Goal: Task Accomplishment & Management: Complete application form

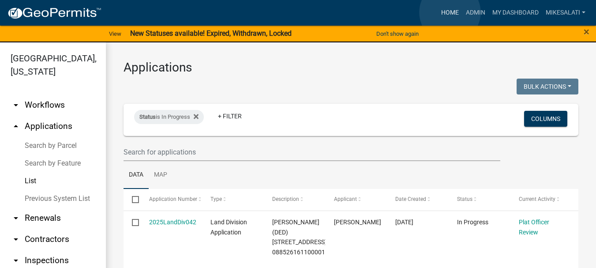
click at [450, 12] on link "Home" at bounding box center [450, 12] width 25 height 17
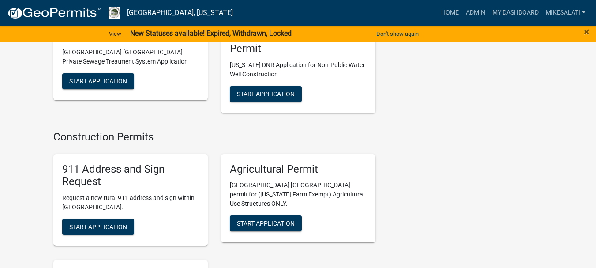
scroll to position [1545, 0]
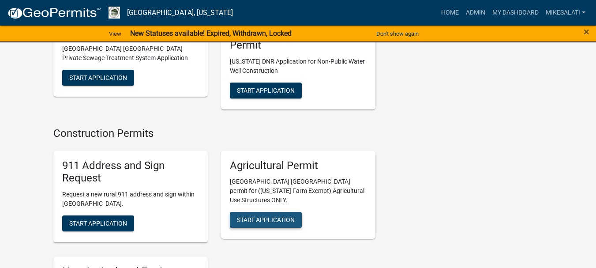
click at [264, 216] on span "Start Application" at bounding box center [266, 219] width 58 height 7
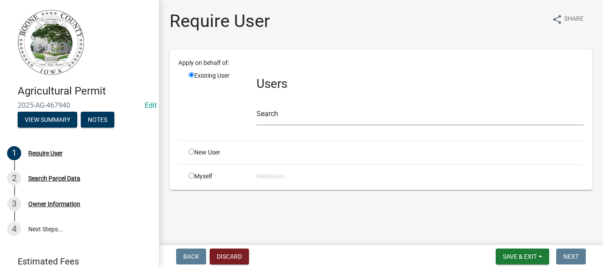
click at [194, 148] on div "New User" at bounding box center [216, 152] width 68 height 9
click at [192, 153] on input "radio" at bounding box center [192, 152] width 6 height 6
radio input "true"
radio input "false"
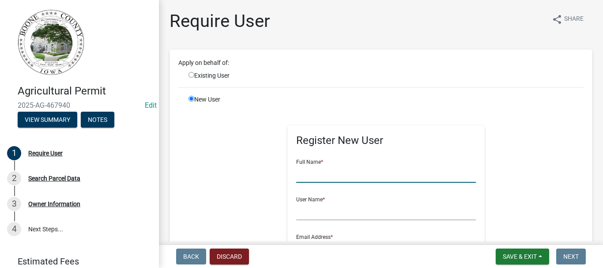
click at [323, 170] on input "text" at bounding box center [386, 174] width 180 height 18
click at [310, 173] on input "Karl haglund" at bounding box center [386, 174] width 180 height 18
type input "[PERSON_NAME]"
click at [310, 208] on input "text" at bounding box center [386, 211] width 180 height 18
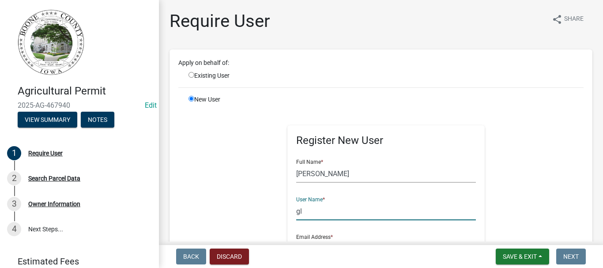
type input "g"
type input "k"
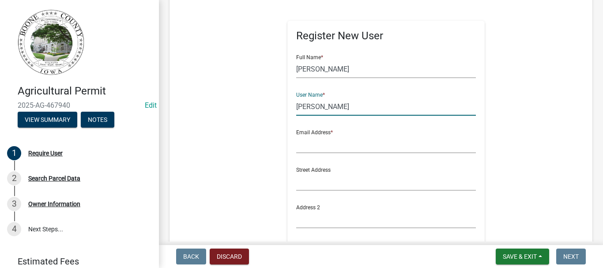
scroll to position [132, 0]
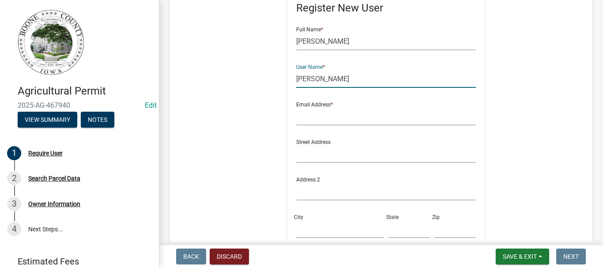
type input "[PERSON_NAME]"
click at [313, 119] on input "text" at bounding box center [386, 116] width 180 height 18
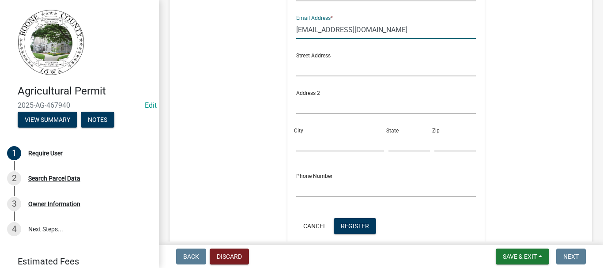
scroll to position [221, 0]
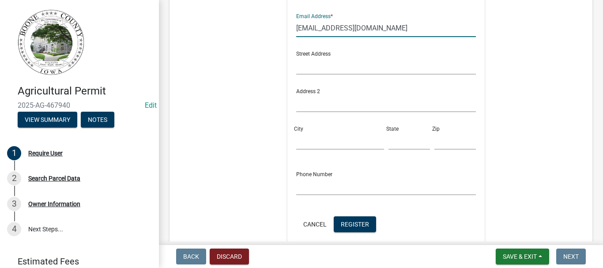
type input "[EMAIL_ADDRESS][DOMAIN_NAME]"
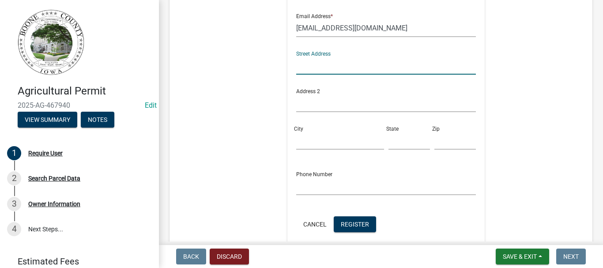
click at [322, 66] on input "text" at bounding box center [386, 66] width 180 height 18
type input "848 I Ave"
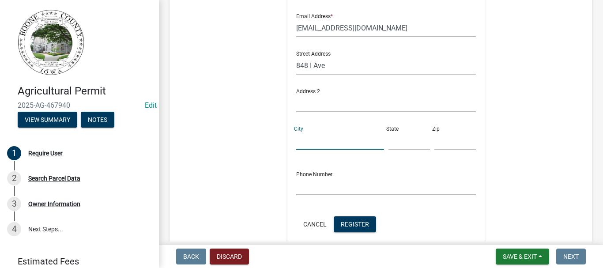
click at [314, 134] on input "City" at bounding box center [340, 141] width 88 height 18
type input "Ogden"
type input "IA"
type input "50212"
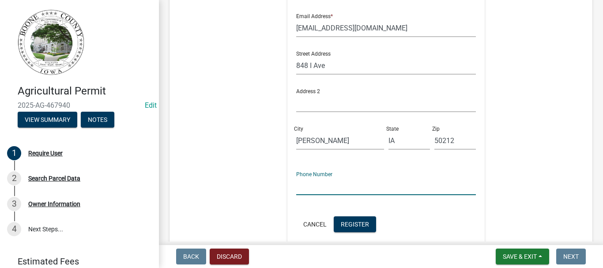
click at [310, 186] on input "text" at bounding box center [386, 186] width 180 height 18
type input "[PHONE_NUMBER]"
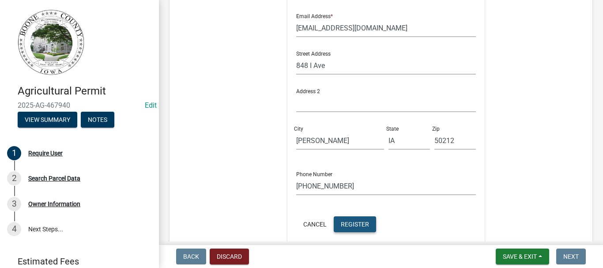
click at [347, 220] on span "Register" at bounding box center [355, 223] width 28 height 7
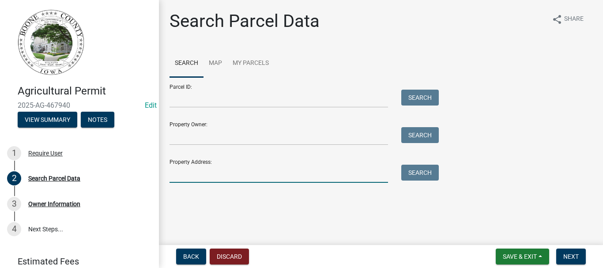
click at [205, 176] on input "Property Address:" at bounding box center [279, 174] width 219 height 18
type input "848 I"
click at [421, 175] on button "Search" at bounding box center [420, 173] width 38 height 16
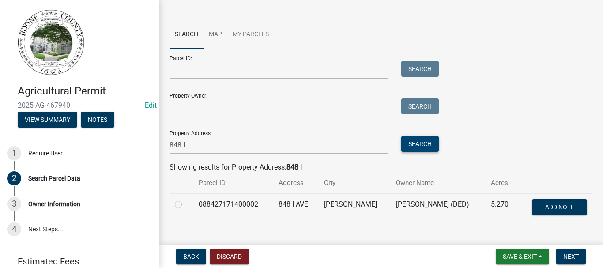
scroll to position [44, 0]
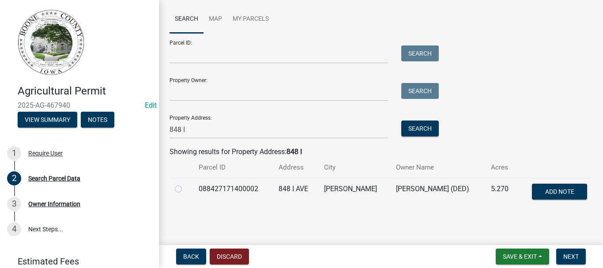
drag, startPoint x: 178, startPoint y: 189, endPoint x: 185, endPoint y: 189, distance: 7.1
click at [185, 184] on label at bounding box center [185, 184] width 0 height 0
click at [185, 189] on input "radio" at bounding box center [188, 187] width 6 height 6
radio input "true"
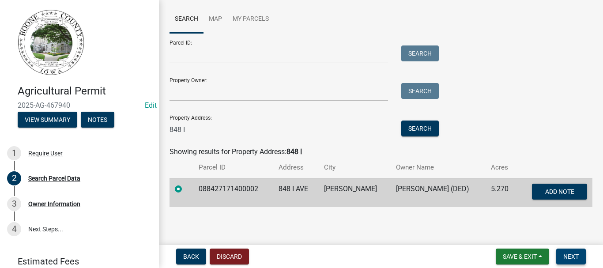
click at [567, 254] on span "Next" at bounding box center [570, 256] width 15 height 7
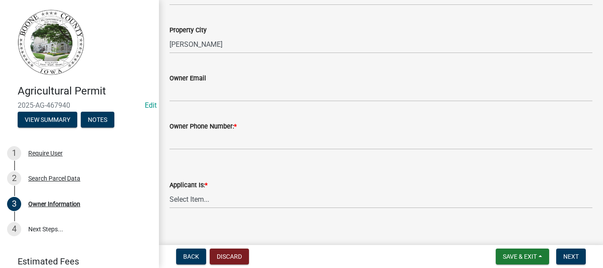
scroll to position [265, 0]
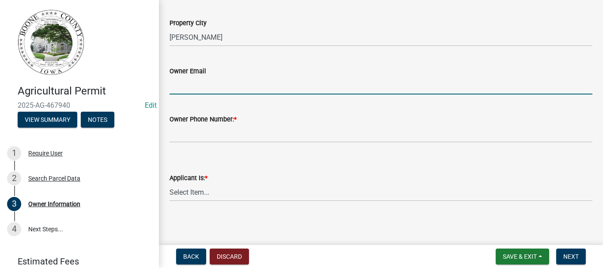
click at [204, 84] on input "Owner Email" at bounding box center [381, 85] width 423 height 18
type input "[EMAIL_ADDRESS][DOMAIN_NAME]"
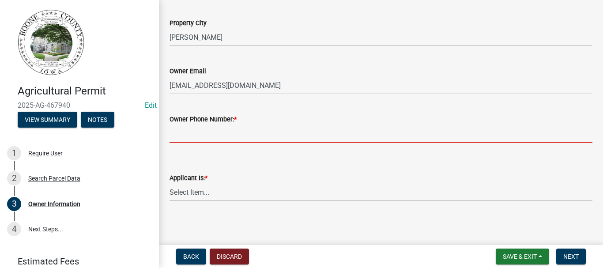
click at [199, 133] on input "Owner Phone Number: *" at bounding box center [381, 133] width 423 height 18
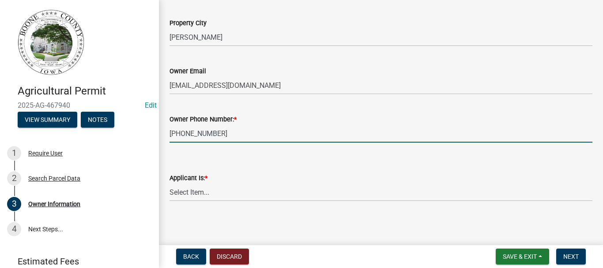
type input "[PHONE_NUMBER]"
click at [191, 196] on select "Select Item... The Property Owner Other" at bounding box center [381, 192] width 423 height 18
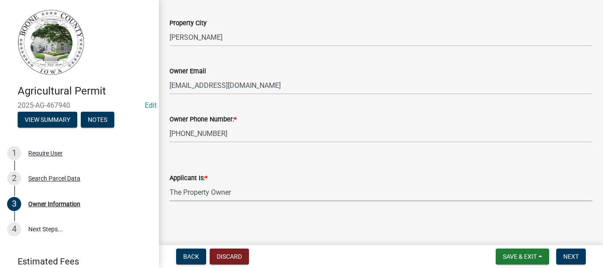
click at [170, 183] on select "Select Item... The Property Owner Other" at bounding box center [381, 192] width 423 height 18
select select "650a486e-5396-4e5a-939d-0aff4f8b446d"
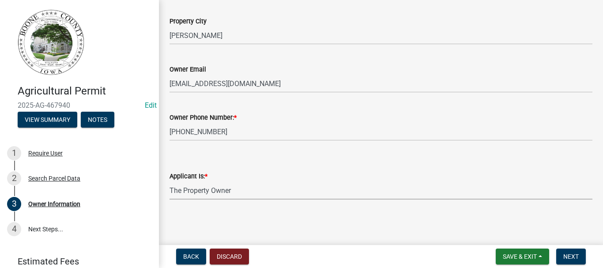
scroll to position [267, 0]
click at [571, 253] on span "Next" at bounding box center [570, 256] width 15 height 7
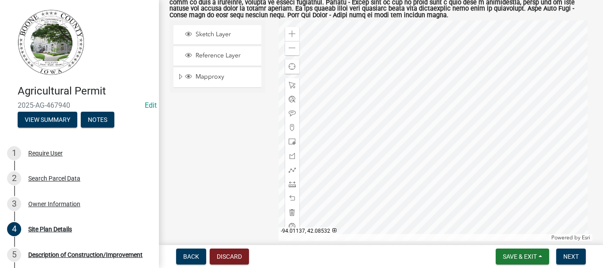
scroll to position [441, 0]
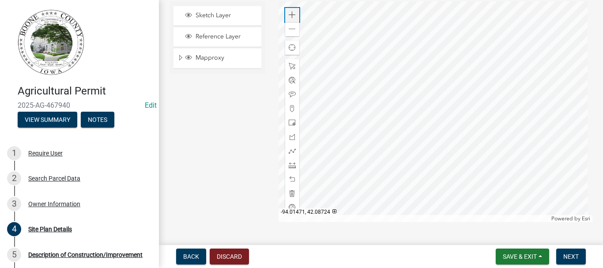
click at [291, 17] on span at bounding box center [292, 14] width 7 height 7
click at [375, 65] on div at bounding box center [436, 111] width 314 height 221
click at [290, 165] on span at bounding box center [292, 165] width 7 height 7
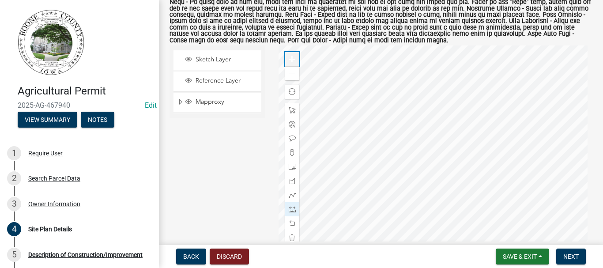
click at [290, 58] on span at bounding box center [292, 59] width 7 height 7
click at [486, 127] on div at bounding box center [436, 155] width 314 height 221
click at [493, 140] on div at bounding box center [436, 155] width 314 height 221
click at [422, 181] on div at bounding box center [436, 155] width 314 height 221
click at [406, 141] on div at bounding box center [436, 155] width 314 height 221
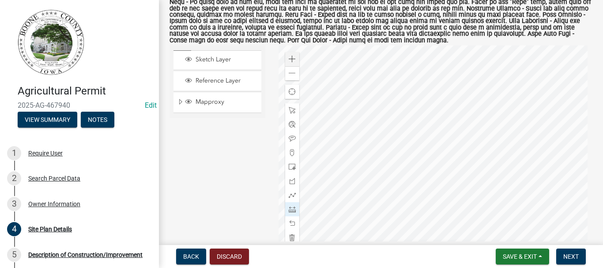
click at [406, 141] on div at bounding box center [436, 155] width 314 height 221
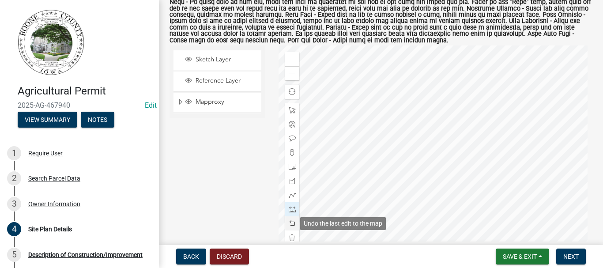
click at [290, 222] on span at bounding box center [292, 223] width 7 height 7
click at [291, 222] on span at bounding box center [292, 223] width 7 height 7
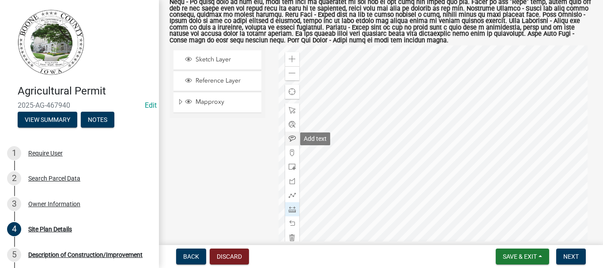
click at [289, 138] on span at bounding box center [292, 138] width 7 height 7
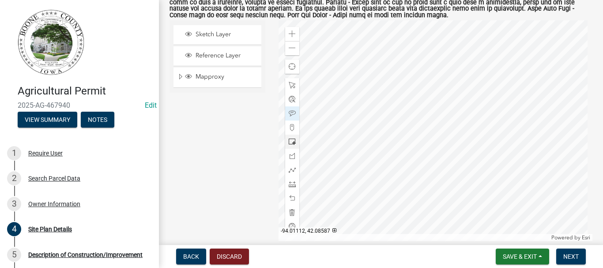
click at [487, 90] on div at bounding box center [436, 130] width 314 height 221
click at [465, 148] on div at bounding box center [436, 130] width 314 height 221
click at [441, 114] on div at bounding box center [436, 130] width 314 height 221
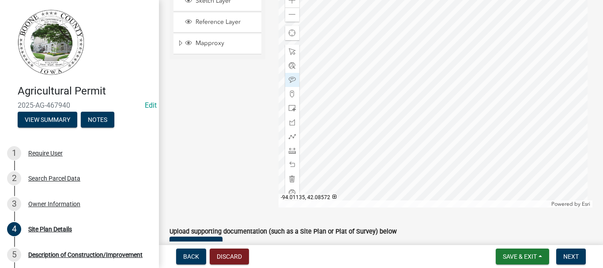
scroll to position [530, 0]
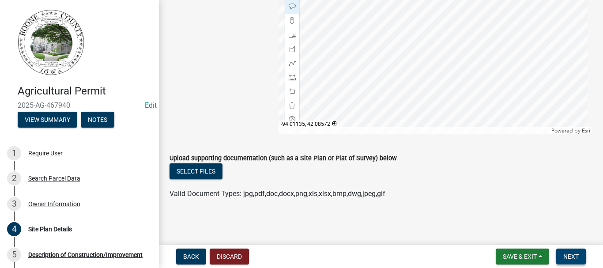
click at [569, 256] on span "Next" at bounding box center [570, 256] width 15 height 7
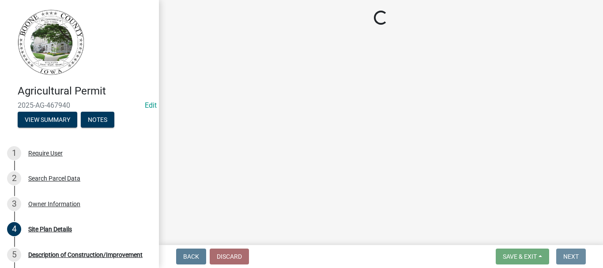
scroll to position [0, 0]
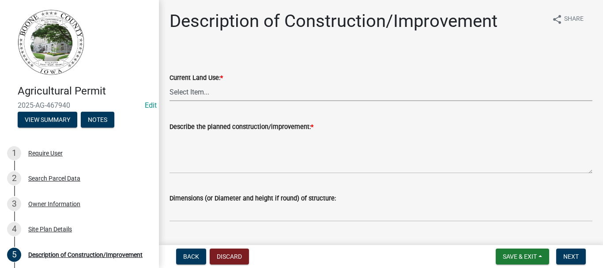
click at [192, 94] on select "Select Item... Farm Dwelling Farm - Out Buildings Agriculture - Crop Production…" at bounding box center [381, 92] width 423 height 18
click at [170, 83] on select "Select Item... Farm Dwelling Farm - Out Buildings Agriculture - Crop Production…" at bounding box center [381, 92] width 423 height 18
select select "ef34a811-276d-4d27-a1ec-b88096a917b3"
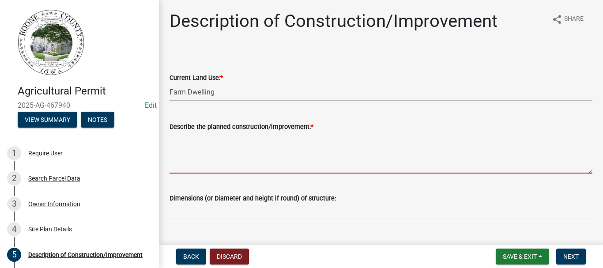
click at [215, 152] on textarea "Describe the planned construction/improvement: *" at bounding box center [381, 152] width 423 height 41
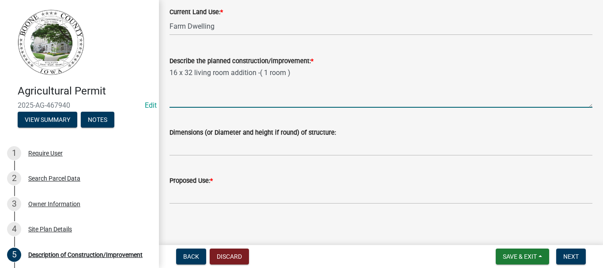
scroll to position [70, 0]
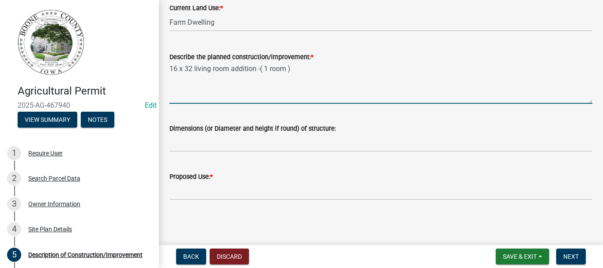
type textarea "16 x 32 living room addition -( 1 room )"
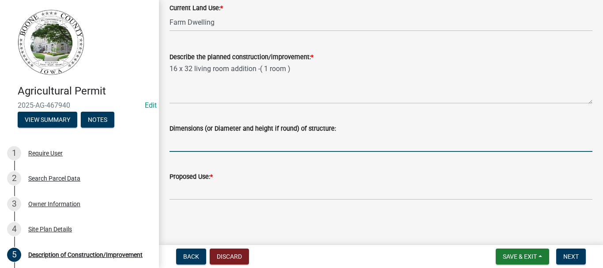
click at [210, 143] on input "Dimensions (or Diameter and height if round) of structure:" at bounding box center [381, 143] width 423 height 18
type input "16 x 32 ft"
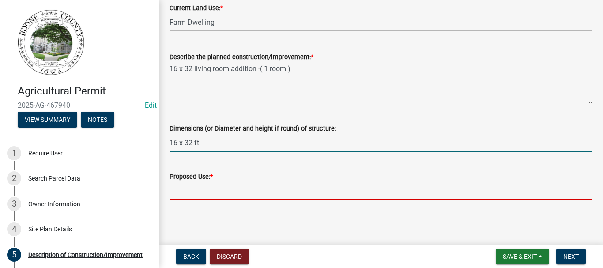
click at [191, 186] on input "Proposed Use: *" at bounding box center [381, 191] width 423 height 18
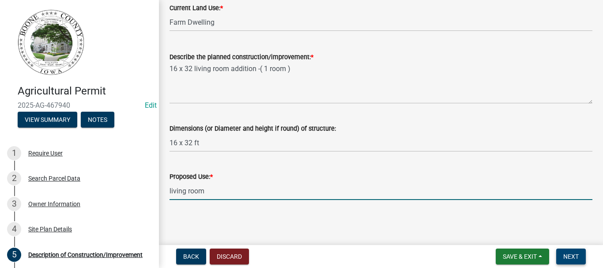
type input "living room"
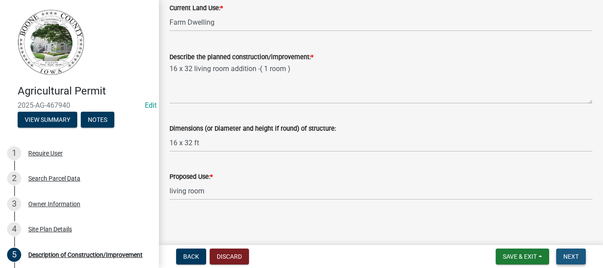
click at [571, 254] on span "Next" at bounding box center [570, 256] width 15 height 7
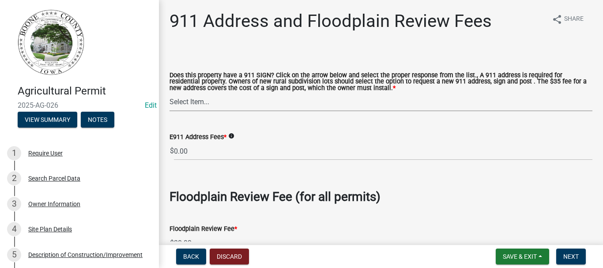
click at [204, 103] on select "Select Item... Property already has a 911 address Request a new 911 address, si…" at bounding box center [381, 102] width 423 height 18
click at [170, 93] on select "Select Item... Property already has a 911 address Request a new 911 address, si…" at bounding box center [381, 102] width 423 height 18
select select "e1b6d59a-d18b-412c-8738-05ff5e9549fa"
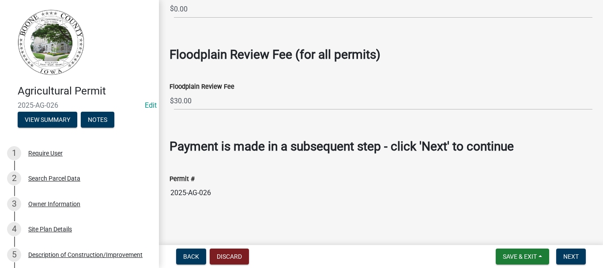
scroll to position [144, 0]
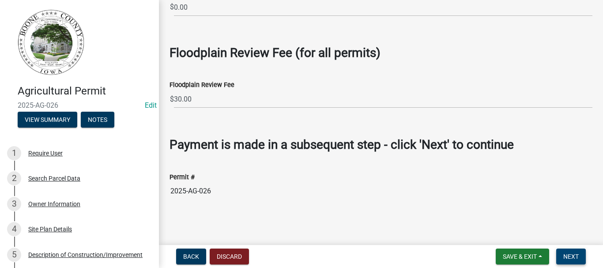
click at [570, 255] on span "Next" at bounding box center [570, 256] width 15 height 7
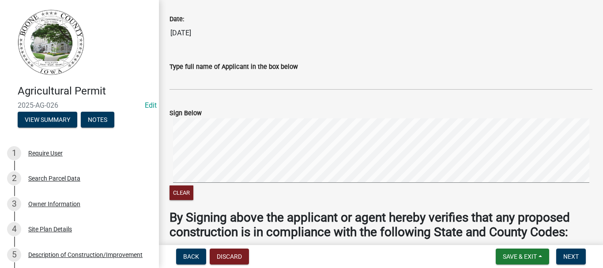
scroll to position [132, 0]
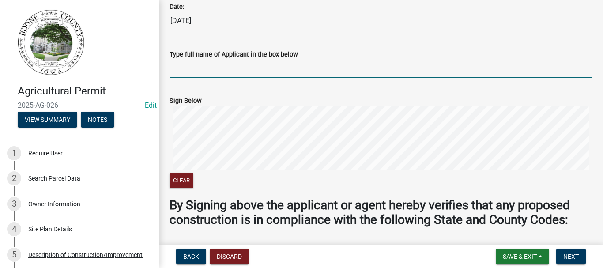
click at [193, 78] on input "Type full name of Applicant in the box below" at bounding box center [381, 69] width 423 height 18
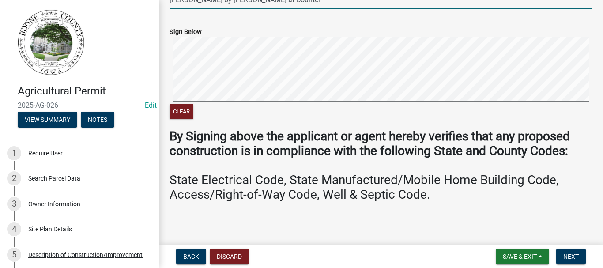
scroll to position [214, 0]
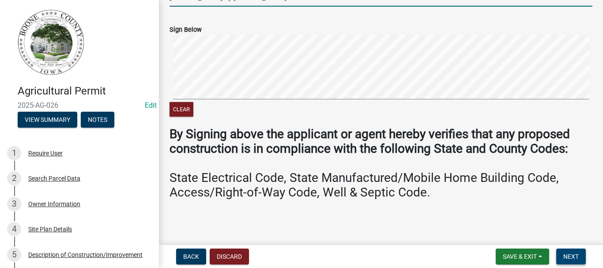
type input "[PERSON_NAME] by [PERSON_NAME] at Counter"
click at [570, 256] on span "Next" at bounding box center [570, 256] width 15 height 7
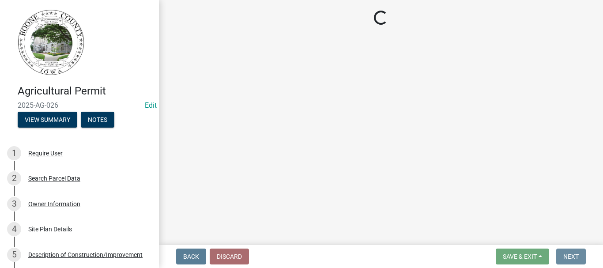
scroll to position [0, 0]
select select "3: 3"
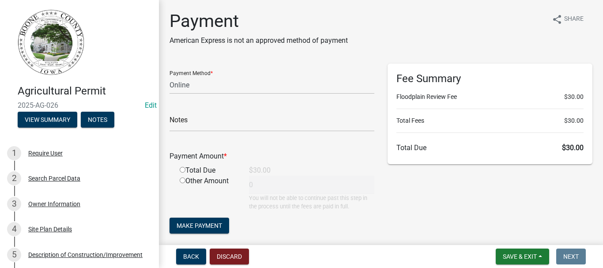
click at [183, 169] on input "radio" at bounding box center [183, 170] width 6 height 6
radio input "true"
type input "30"
click at [204, 223] on span "Make Payment" at bounding box center [199, 225] width 45 height 7
click at [185, 82] on select "Credit Card POS Check Cash Online" at bounding box center [272, 85] width 205 height 18
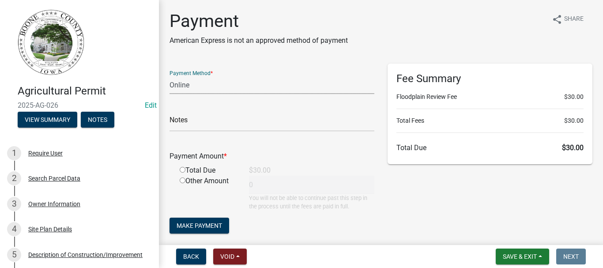
select select "0: 2"
click at [170, 76] on select "Credit Card POS Check Cash Online" at bounding box center [272, 85] width 205 height 18
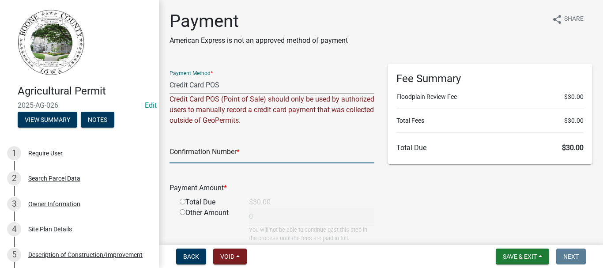
click at [198, 157] on input "text" at bounding box center [272, 154] width 205 height 18
type input "."
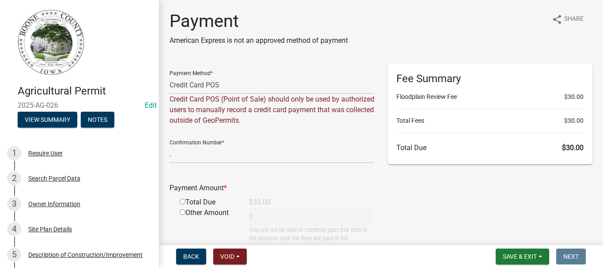
click at [184, 201] on input "radio" at bounding box center [183, 202] width 6 height 6
radio input "true"
type input "30"
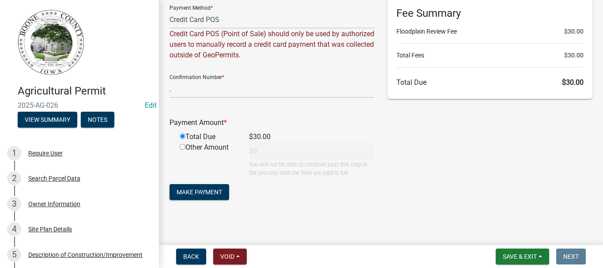
scroll to position [68, 0]
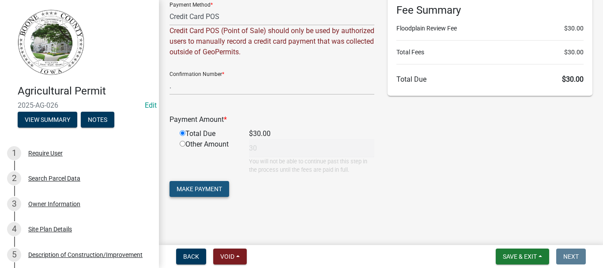
click at [194, 190] on span "Make Payment" at bounding box center [199, 188] width 45 height 7
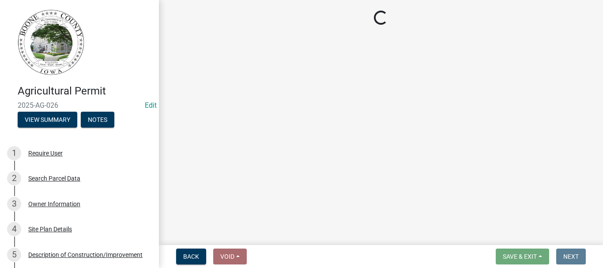
scroll to position [0, 0]
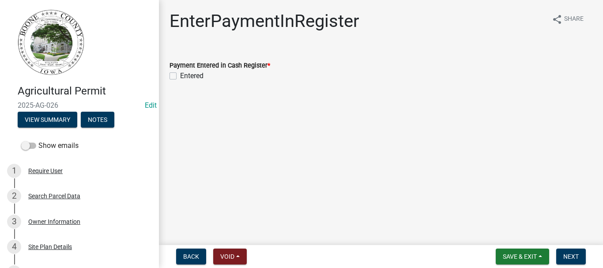
click at [180, 77] on label "Entered" at bounding box center [191, 76] width 23 height 11
click at [180, 76] on input "Entered" at bounding box center [183, 74] width 6 height 6
checkbox input "true"
drag, startPoint x: 576, startPoint y: 256, endPoint x: 418, endPoint y: 136, distance: 198.8
click at [576, 255] on span "Next" at bounding box center [570, 256] width 15 height 7
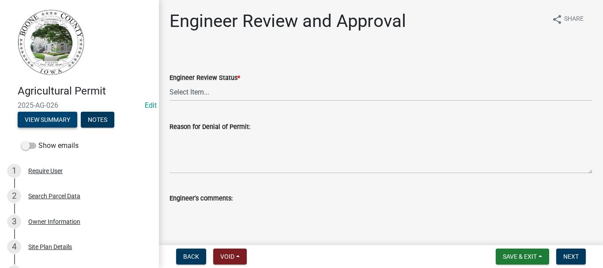
click at [45, 121] on button "View Summary" at bounding box center [48, 120] width 60 height 16
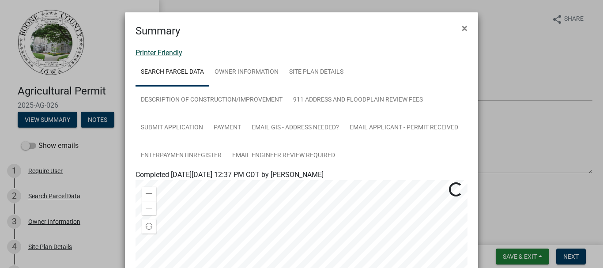
click at [147, 50] on link "Printer Friendly" at bounding box center [159, 53] width 47 height 8
